Goal: Navigation & Orientation: Understand site structure

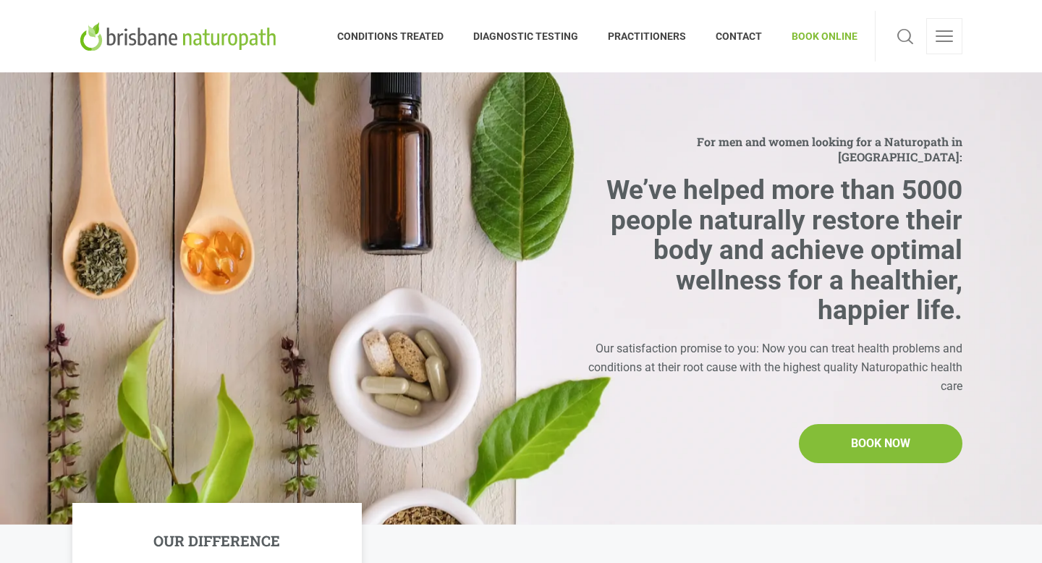
click at [829, 36] on span "BOOK ONLINE" at bounding box center [817, 36] width 80 height 23
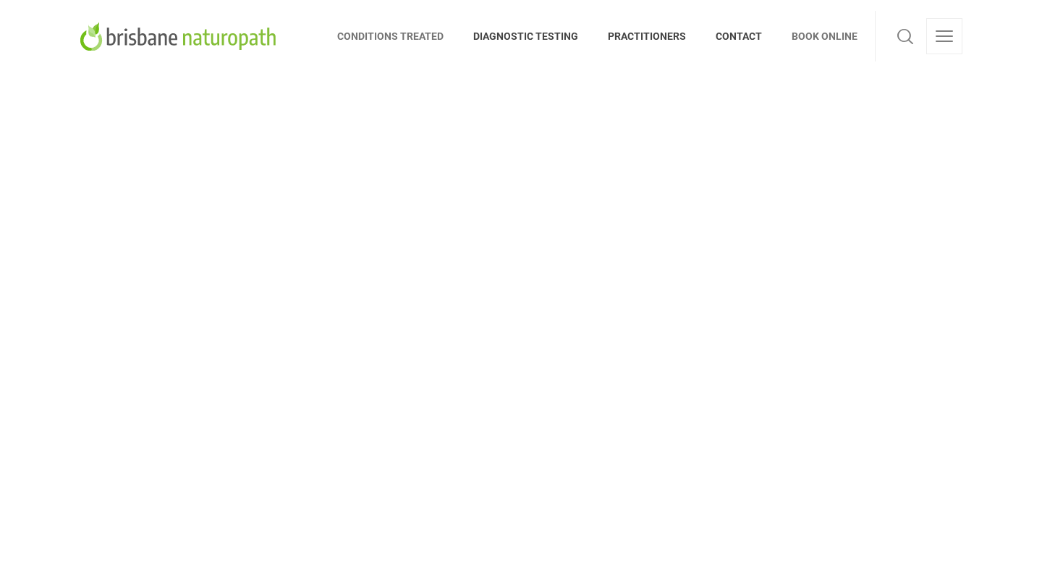
click at [410, 34] on span "CONDITIONS TREATED" at bounding box center [398, 36] width 122 height 23
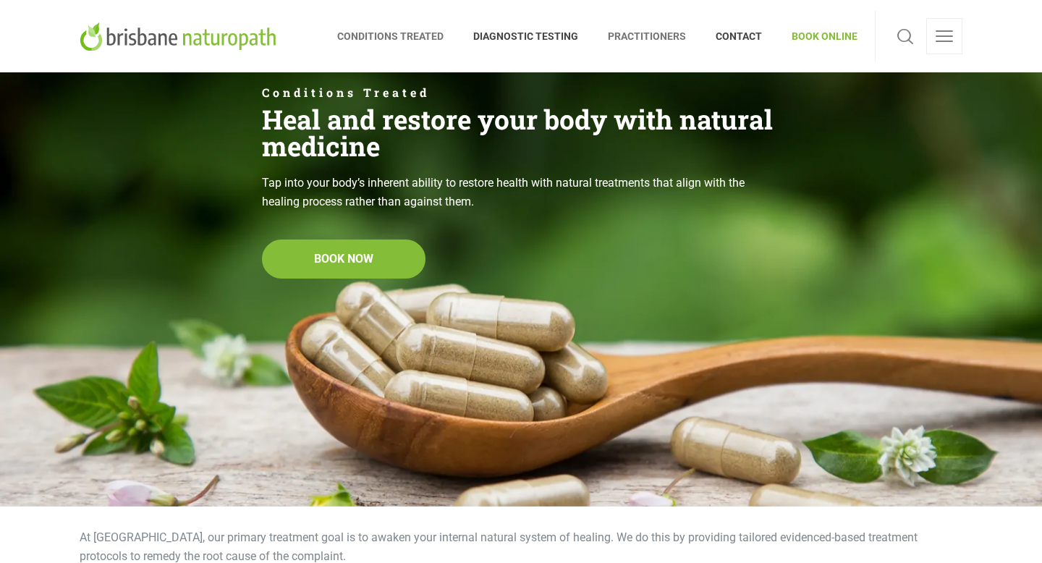
click at [645, 36] on span "PRACTITIONERS" at bounding box center [648, 36] width 108 height 23
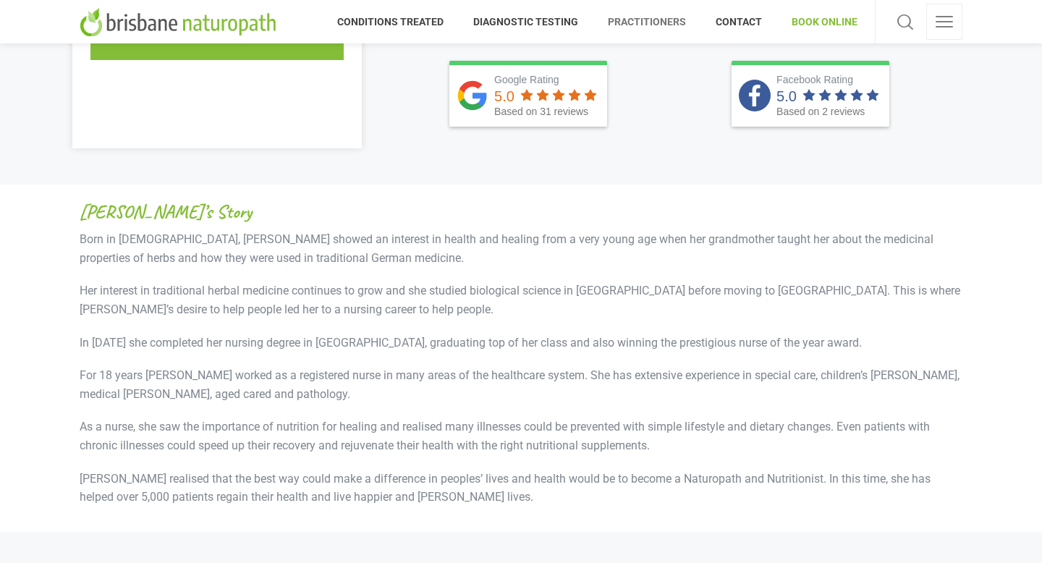
scroll to position [659, 0]
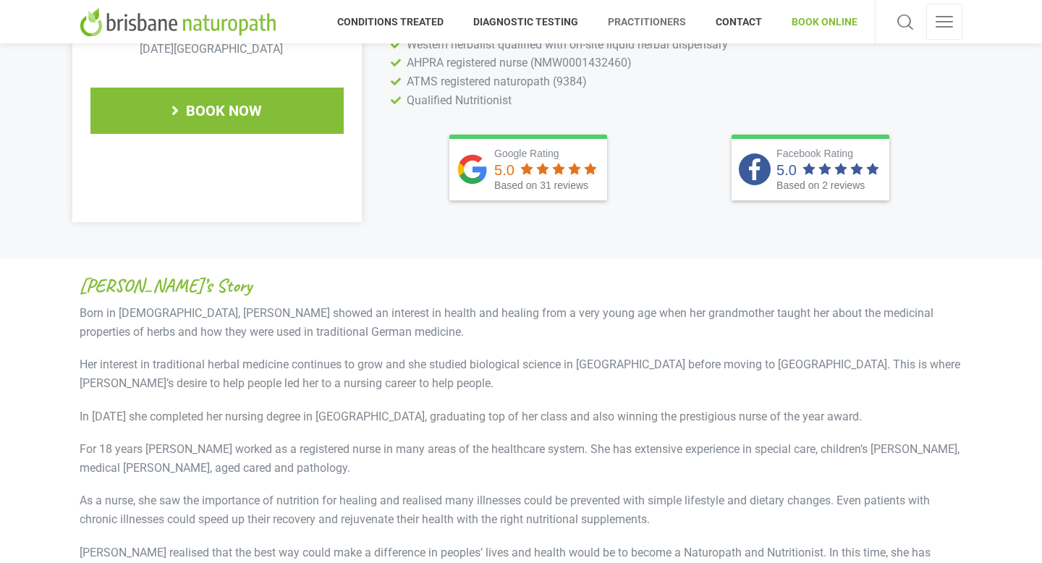
click at [848, 18] on span "BOOK ONLINE" at bounding box center [817, 21] width 80 height 23
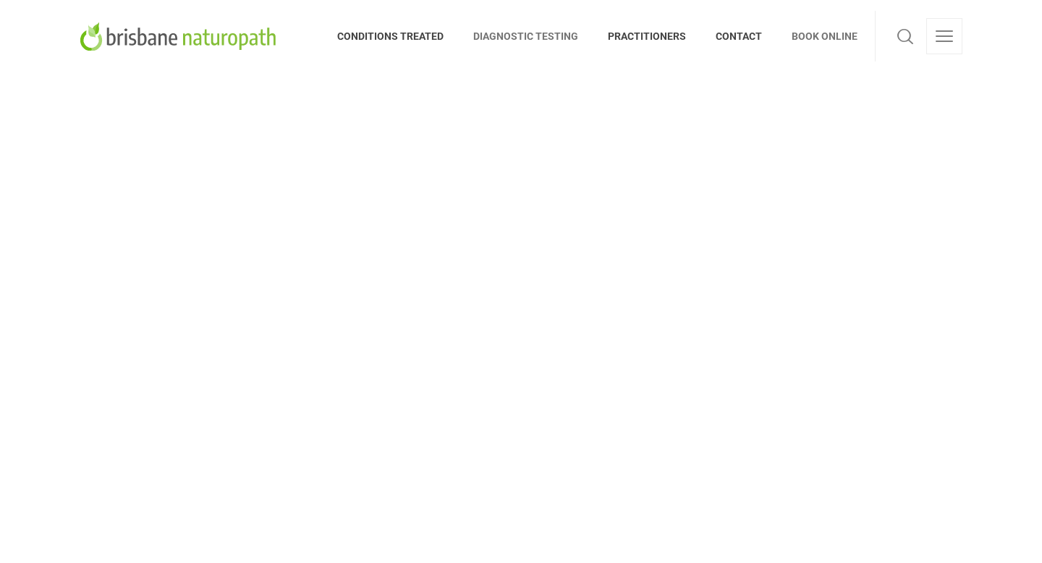
click at [541, 40] on span "DIAGNOSTIC TESTING" at bounding box center [526, 36] width 135 height 23
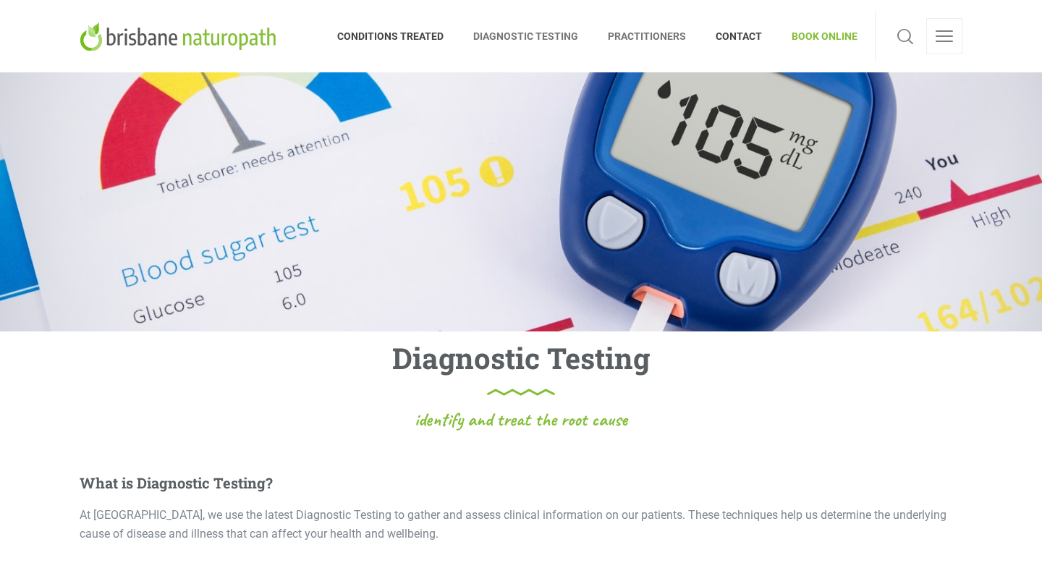
click at [667, 33] on span "PRACTITIONERS" at bounding box center [648, 36] width 108 height 23
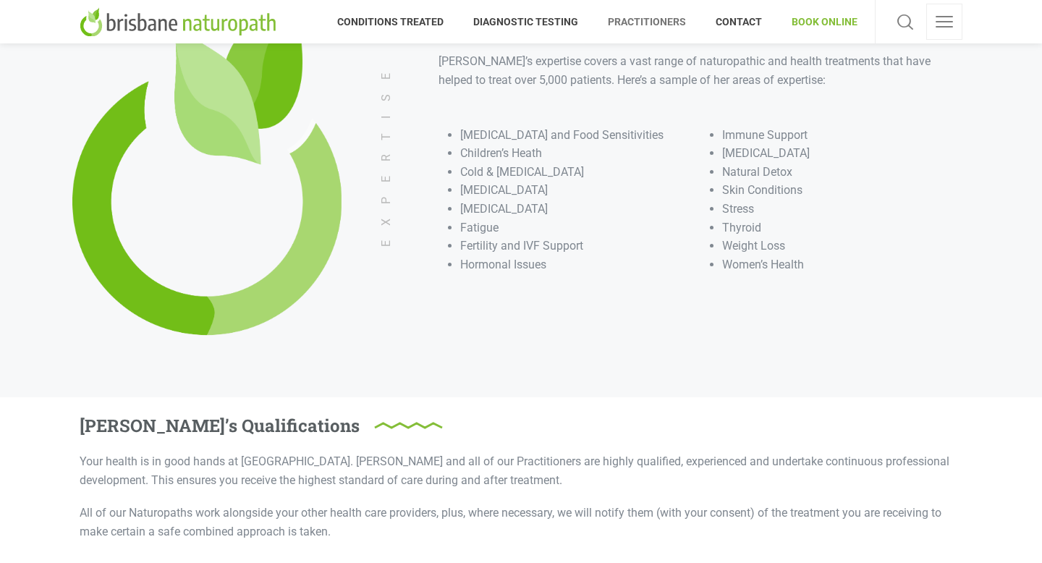
scroll to position [1319, 0]
